Goal: Navigation & Orientation: Find specific page/section

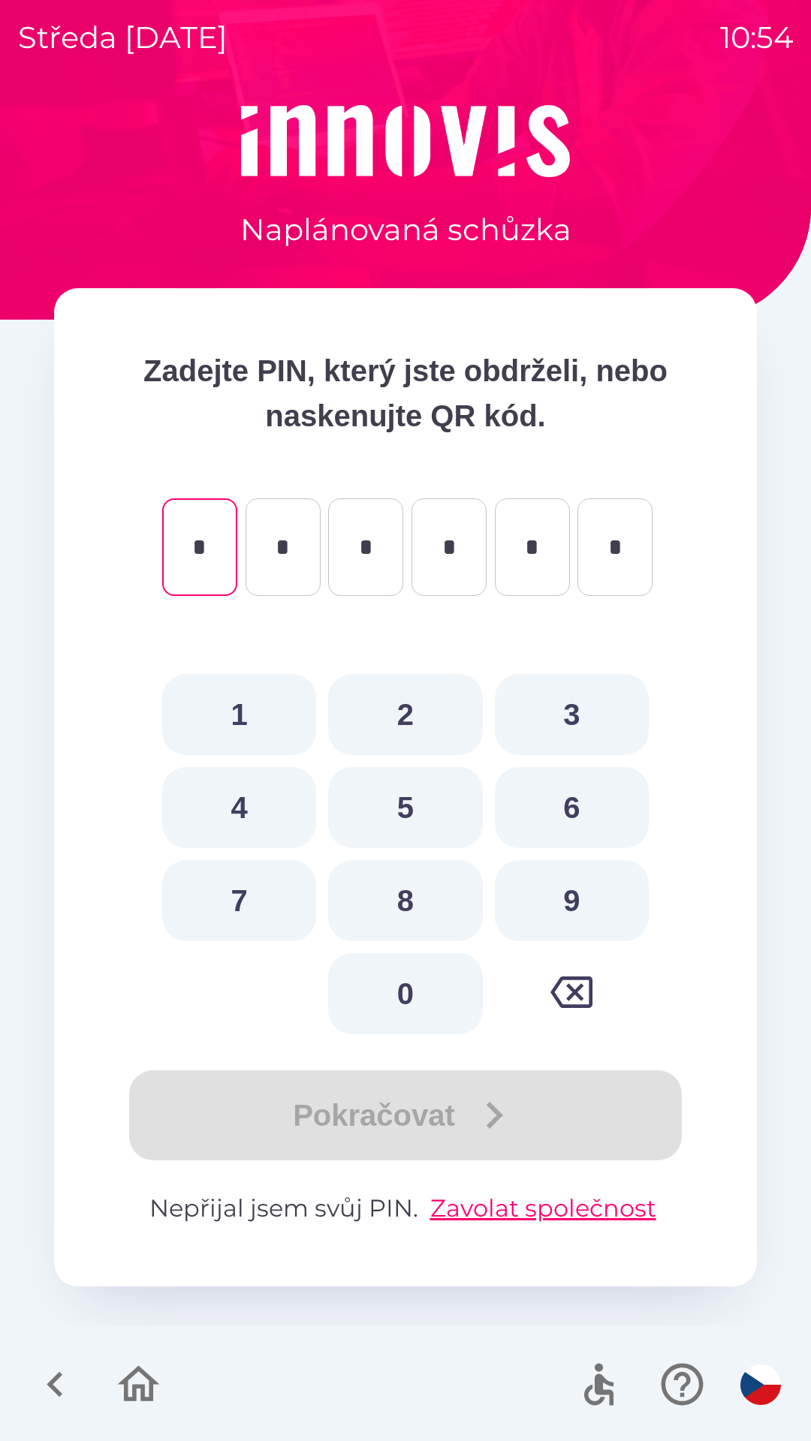
click at [457, 1106] on div "Pokračovat" at bounding box center [405, 1115] width 583 height 90
click at [528, 1196] on button "Zavolat společnost" at bounding box center [543, 1209] width 238 height 36
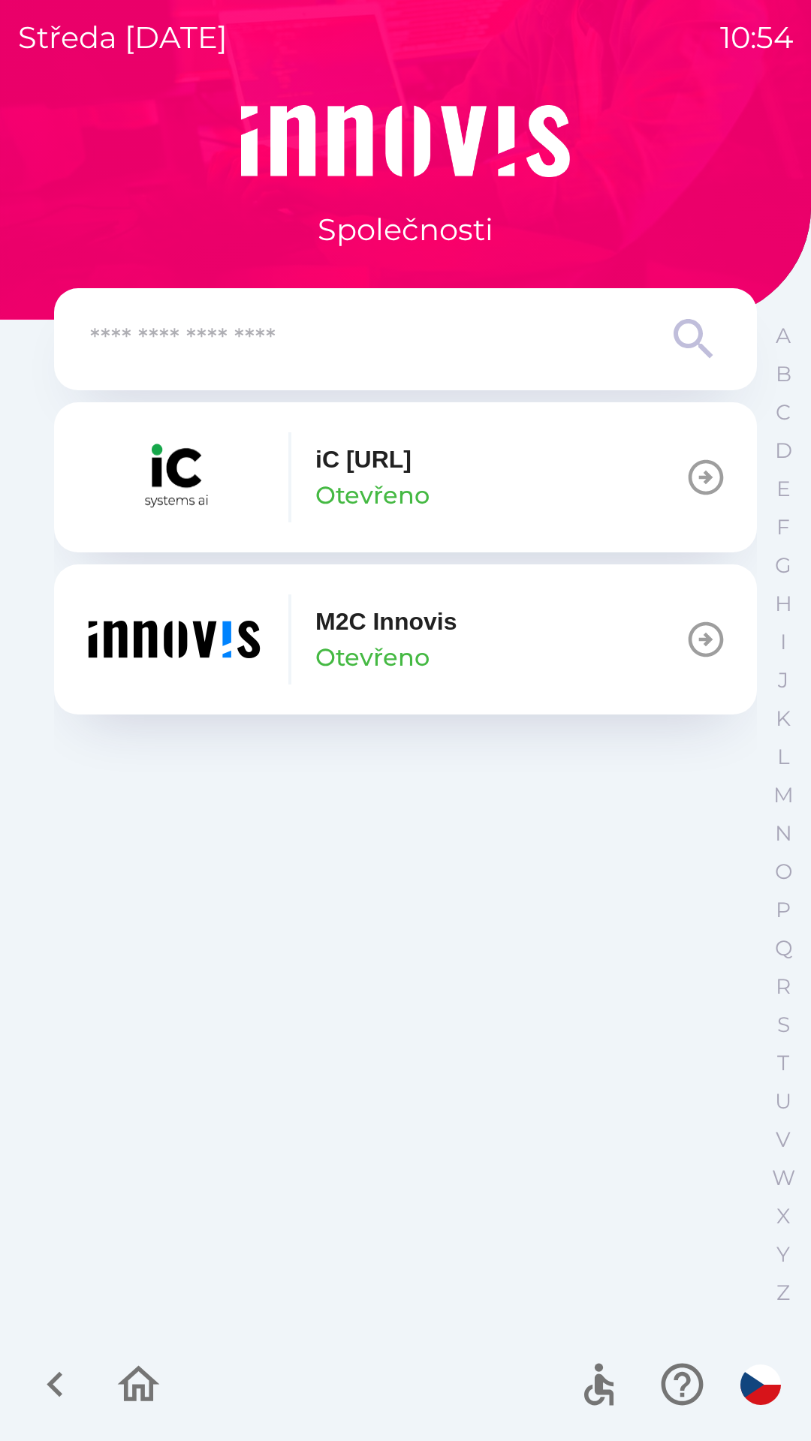
click at [47, 1368] on icon "button" at bounding box center [55, 1384] width 50 height 50
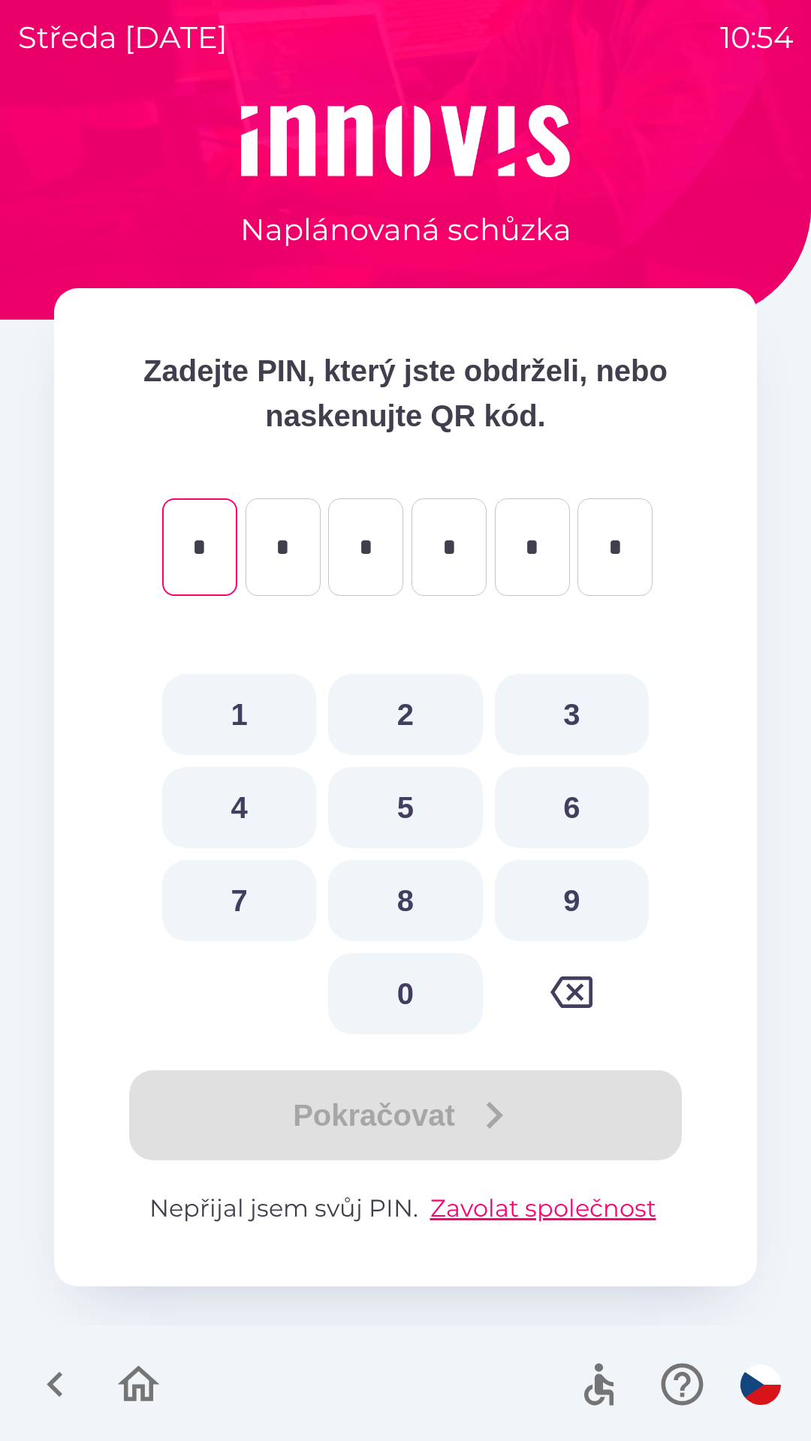
click at [47, 1361] on icon "button" at bounding box center [55, 1384] width 50 height 50
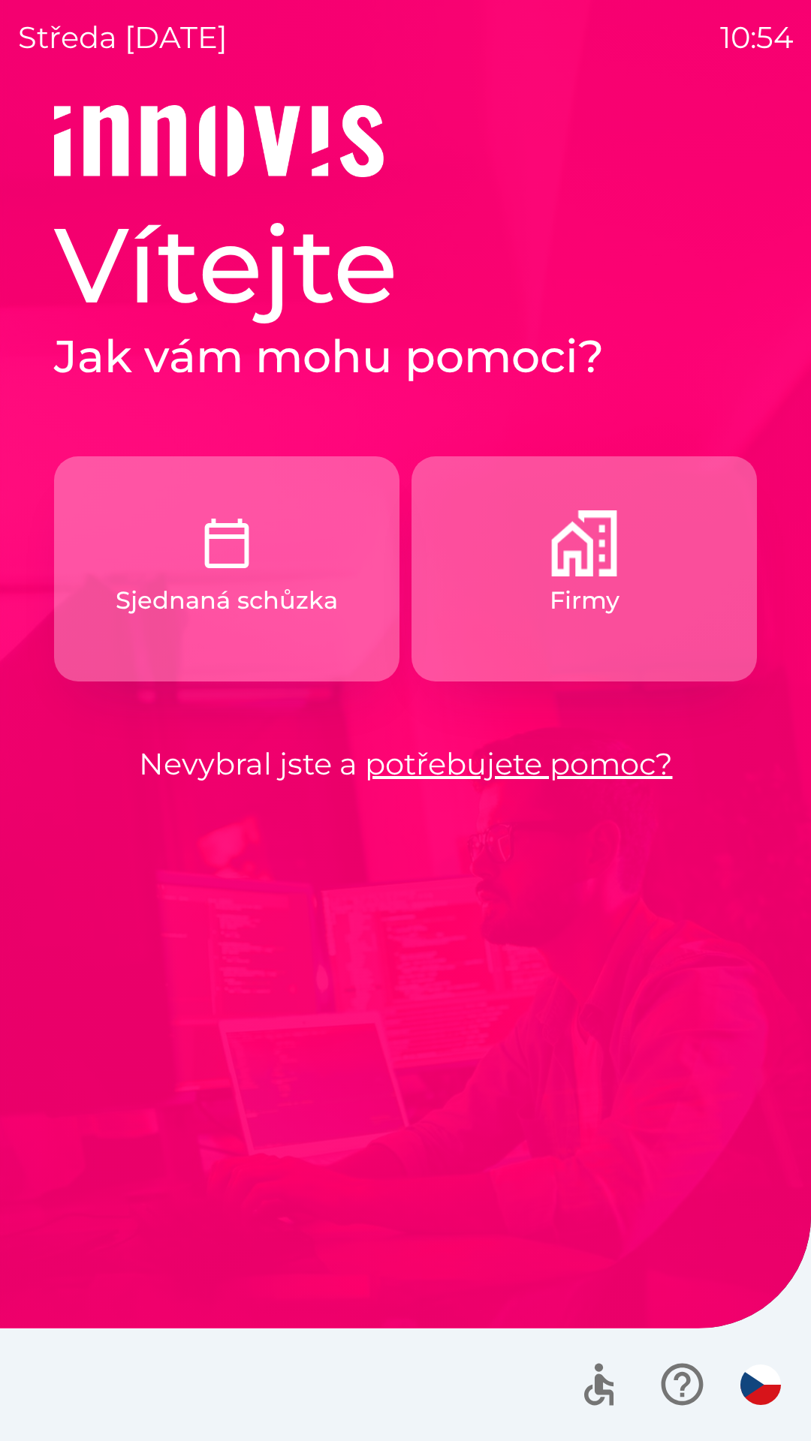
click at [596, 542] on img "button" at bounding box center [584, 543] width 66 height 66
